Goal: Task Accomplishment & Management: Use online tool/utility

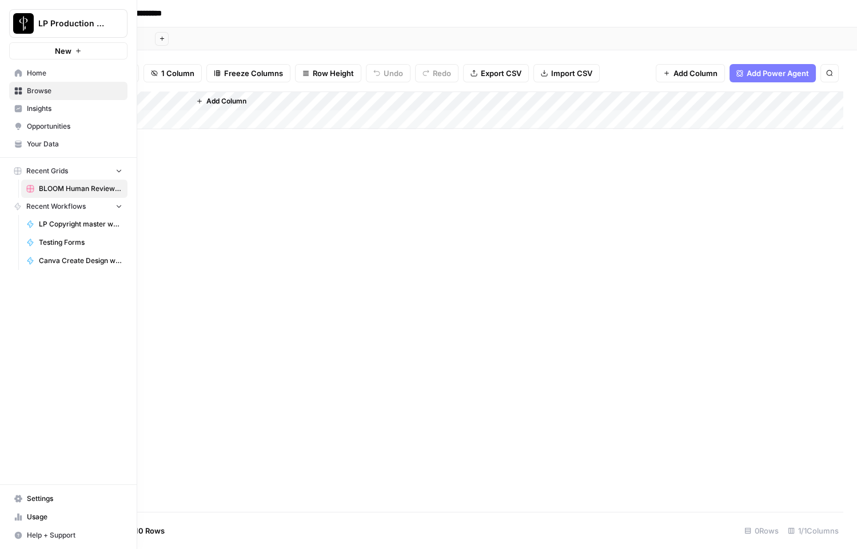
click at [46, 75] on span "Home" at bounding box center [74, 73] width 95 height 10
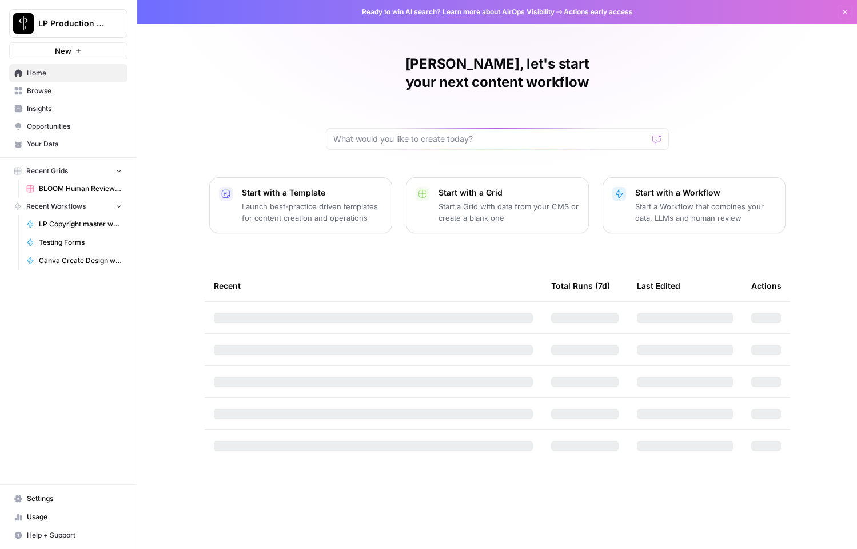
click at [58, 133] on link "Opportunities" at bounding box center [68, 126] width 118 height 18
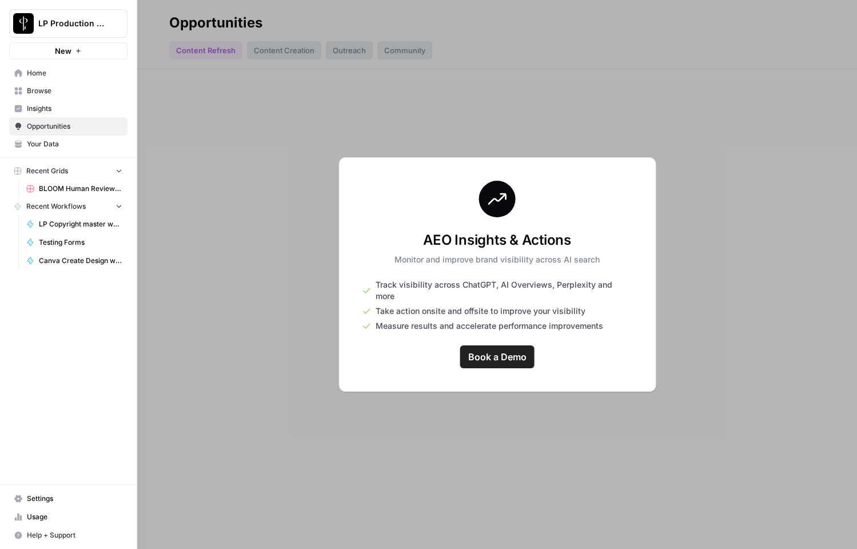
click at [265, 186] on div at bounding box center [497, 274] width 720 height 549
click at [68, 91] on span "Browse" at bounding box center [74, 91] width 95 height 10
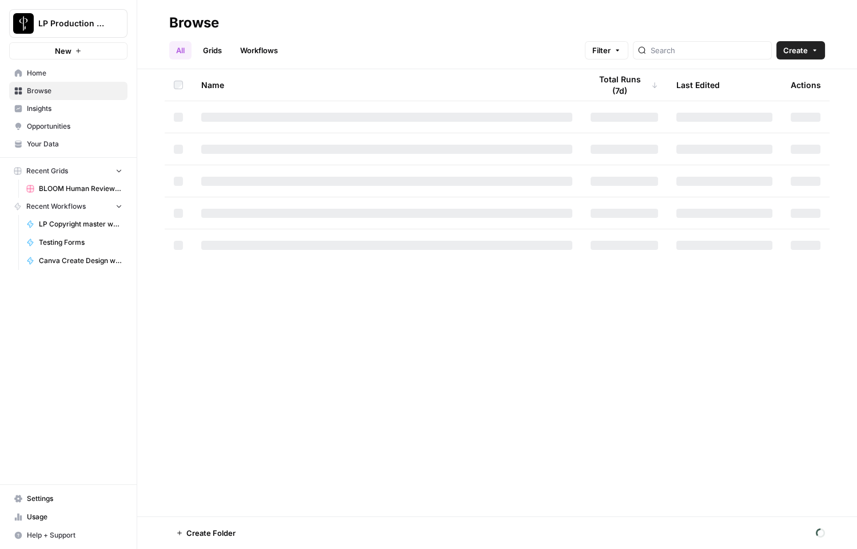
click at [244, 47] on link "Workflows" at bounding box center [258, 50] width 51 height 18
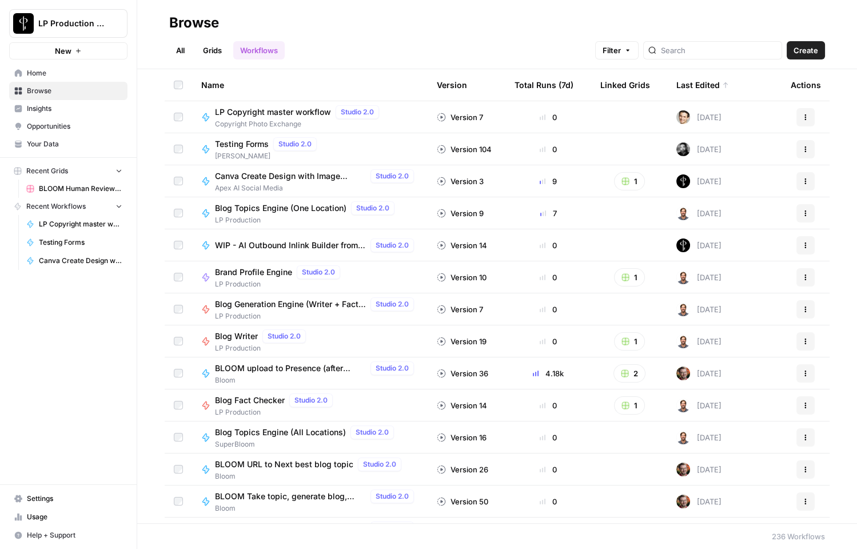
click at [312, 494] on span "BLOOM Take topic, generate blog, upload to grid (with Human Review)" at bounding box center [290, 496] width 151 height 11
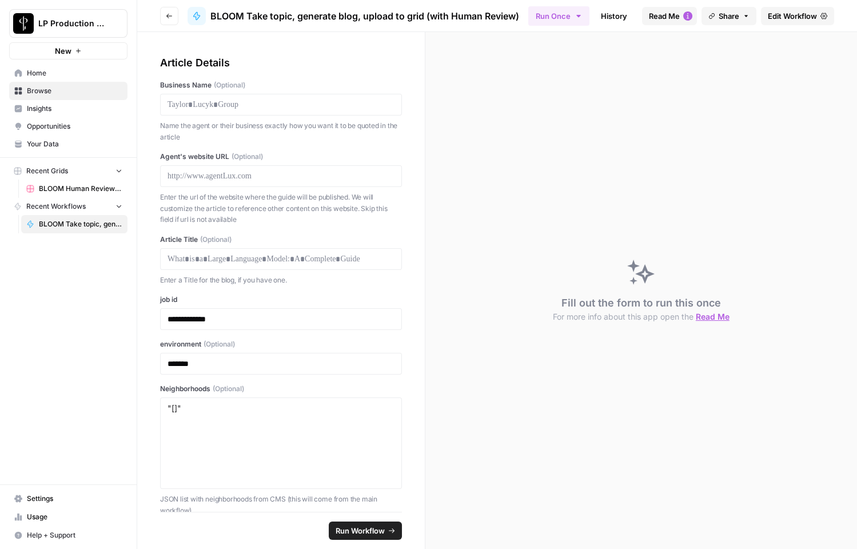
click at [250, 112] on div at bounding box center [281, 105] width 242 height 22
click at [264, 98] on div at bounding box center [281, 105] width 242 height 22
drag, startPoint x: 267, startPoint y: 110, endPoint x: 144, endPoint y: 110, distance: 122.9
click at [144, 110] on div "**********" at bounding box center [281, 272] width 288 height 480
click at [236, 101] on p at bounding box center [281, 104] width 227 height 11
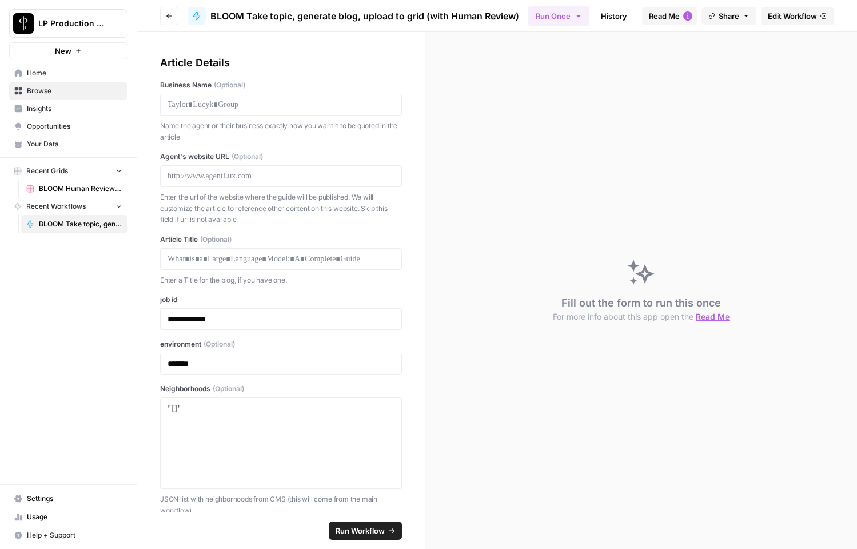
click at [817, 21] on link "Edit Workflow" at bounding box center [797, 16] width 73 height 18
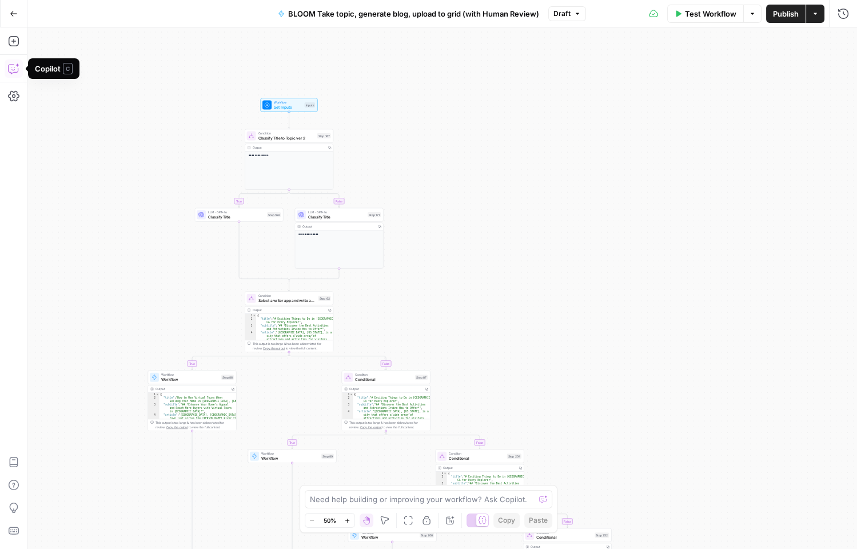
click at [13, 71] on icon "button" at bounding box center [13, 68] width 11 height 11
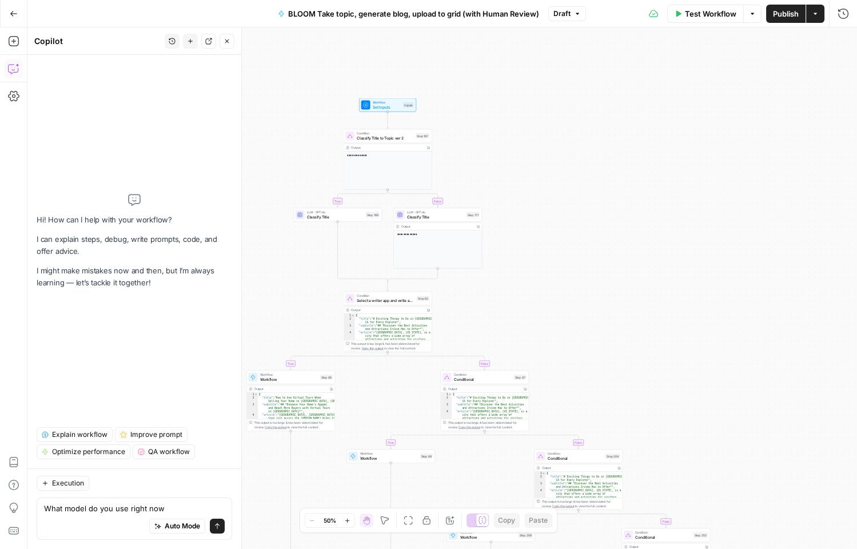
type textarea "What model do you use right now?"
